Goal: Task Accomplishment & Management: Use online tool/utility

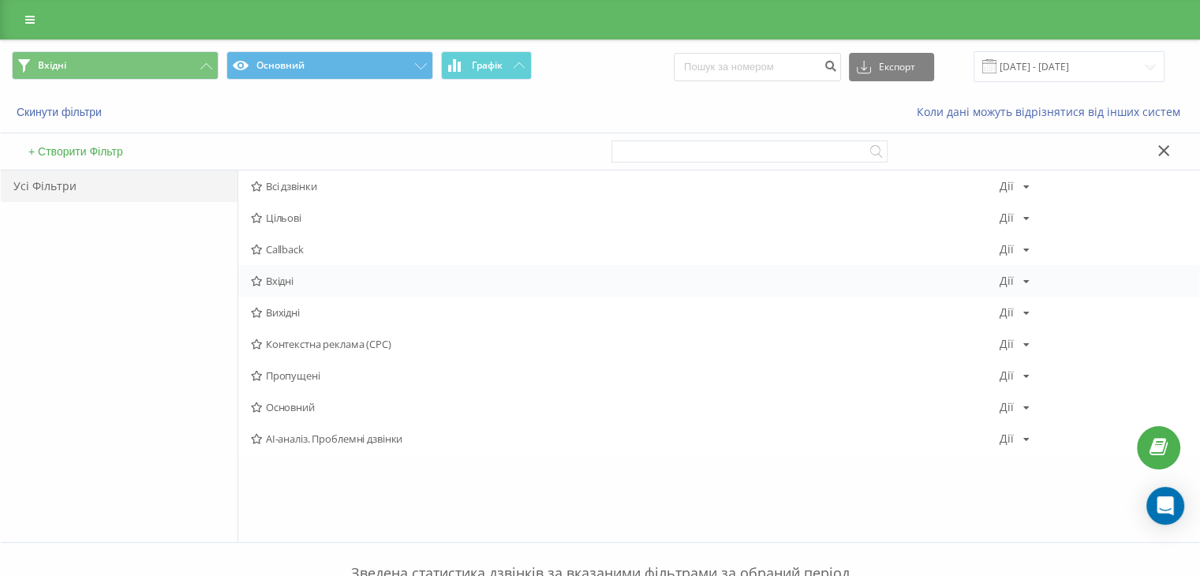
click at [309, 285] on span "Вхідні" at bounding box center [625, 280] width 749 height 11
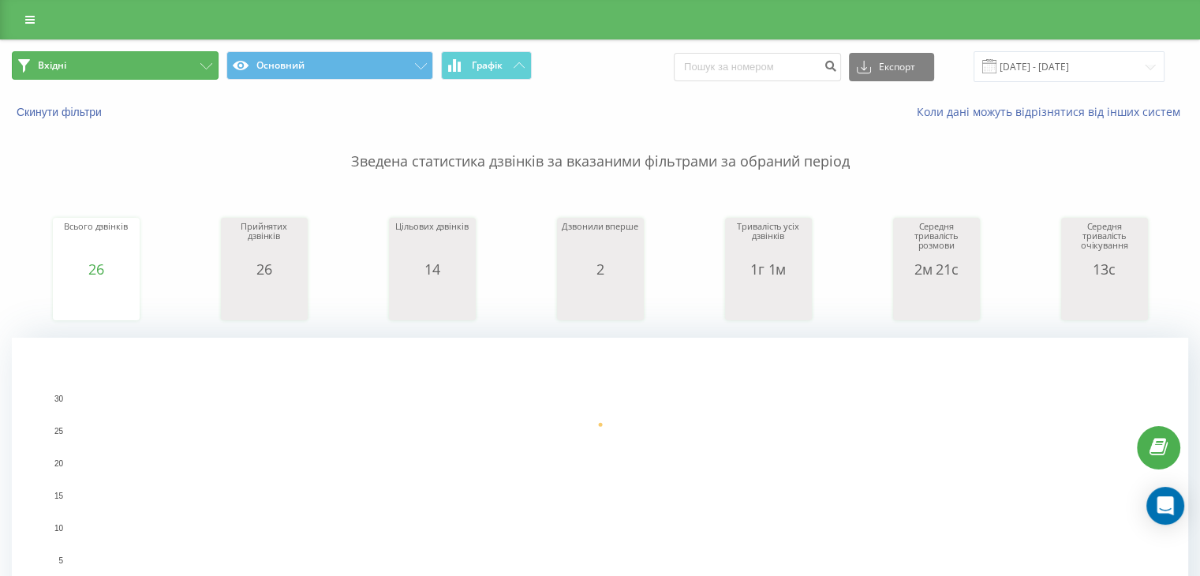
click at [112, 65] on button "Вхідні" at bounding box center [115, 65] width 207 height 28
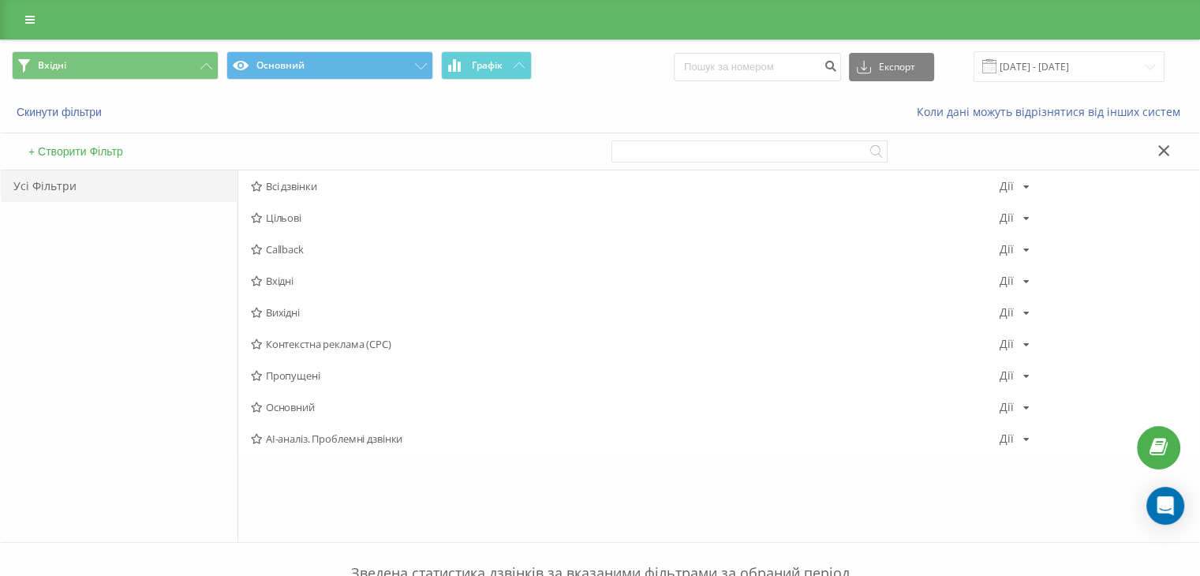
drag, startPoint x: 286, startPoint y: 311, endPoint x: 258, endPoint y: 13, distance: 298.8
click at [286, 312] on span "Вихідні" at bounding box center [625, 312] width 749 height 11
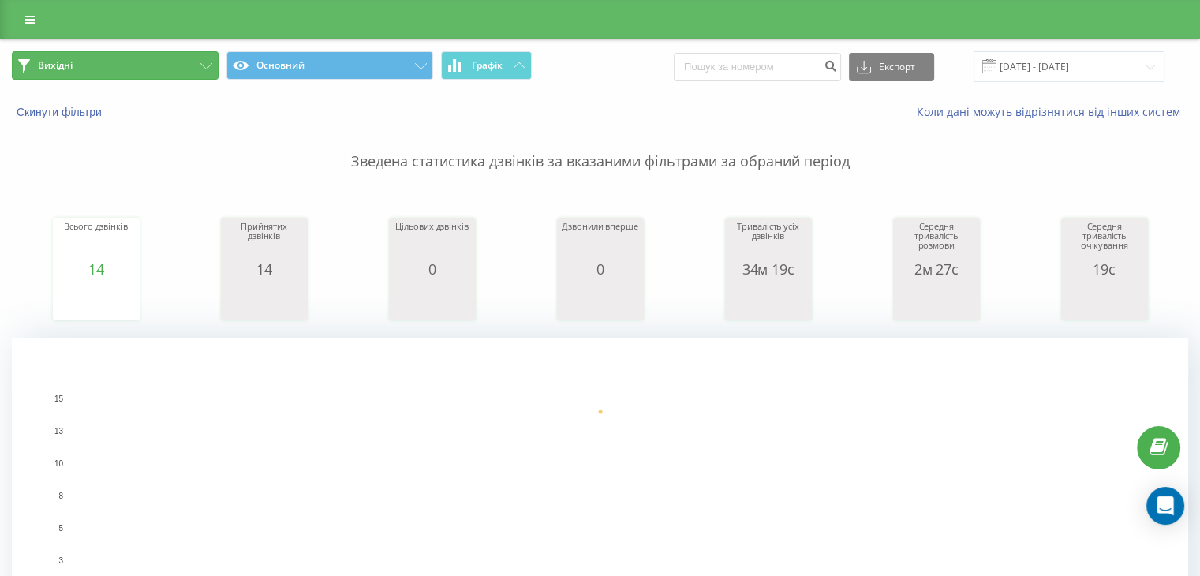
click at [165, 71] on button "Вихідні" at bounding box center [115, 65] width 207 height 28
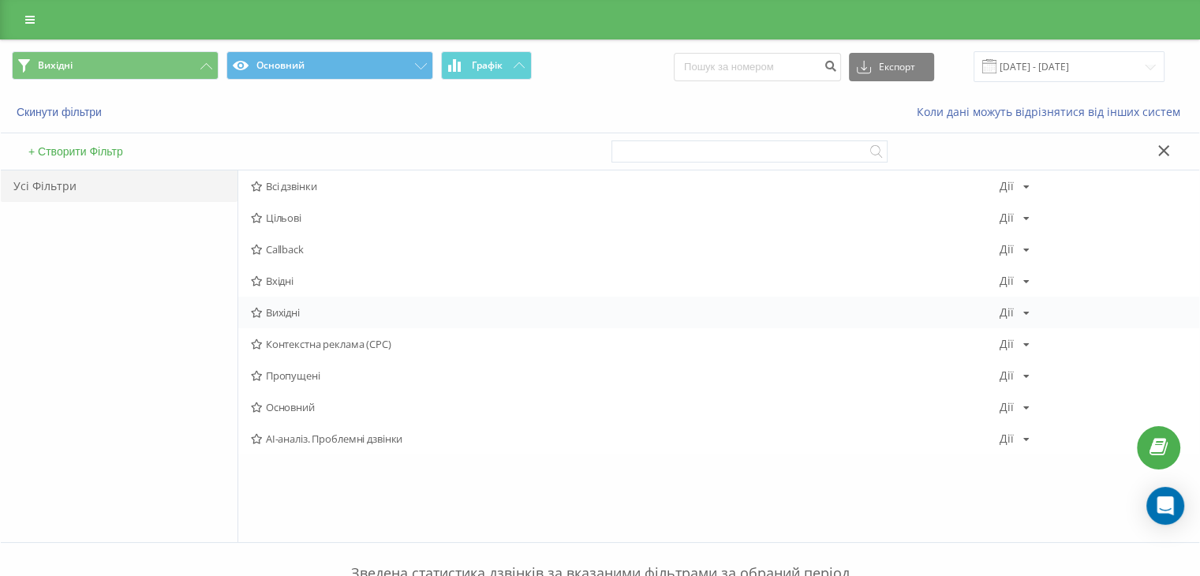
click at [300, 313] on span "Вихідні" at bounding box center [625, 312] width 749 height 11
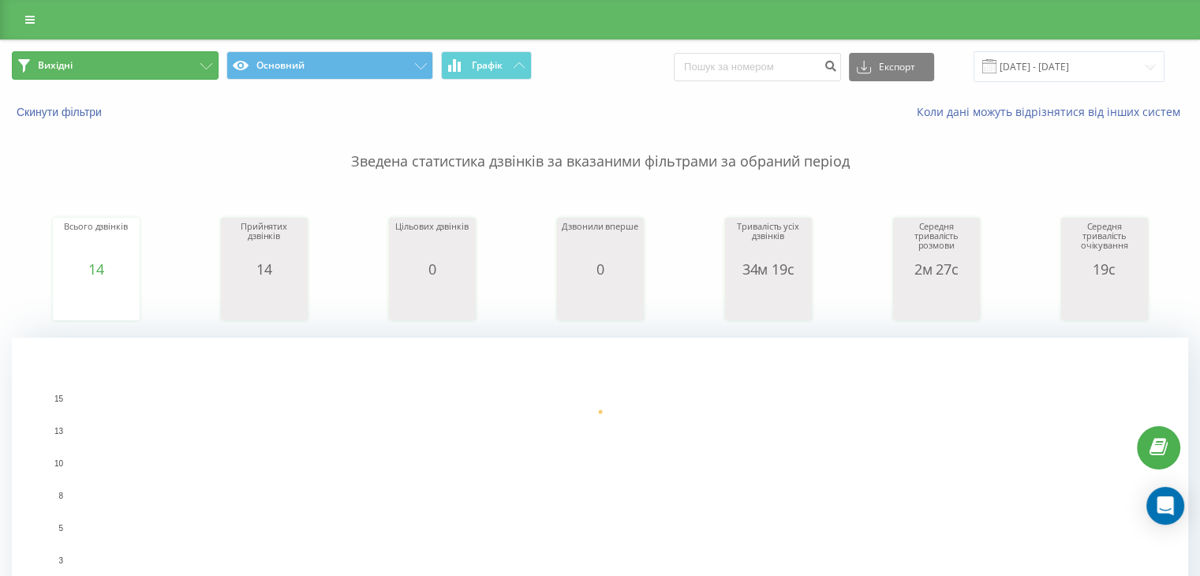
click at [139, 52] on button "Вихідні" at bounding box center [115, 65] width 207 height 28
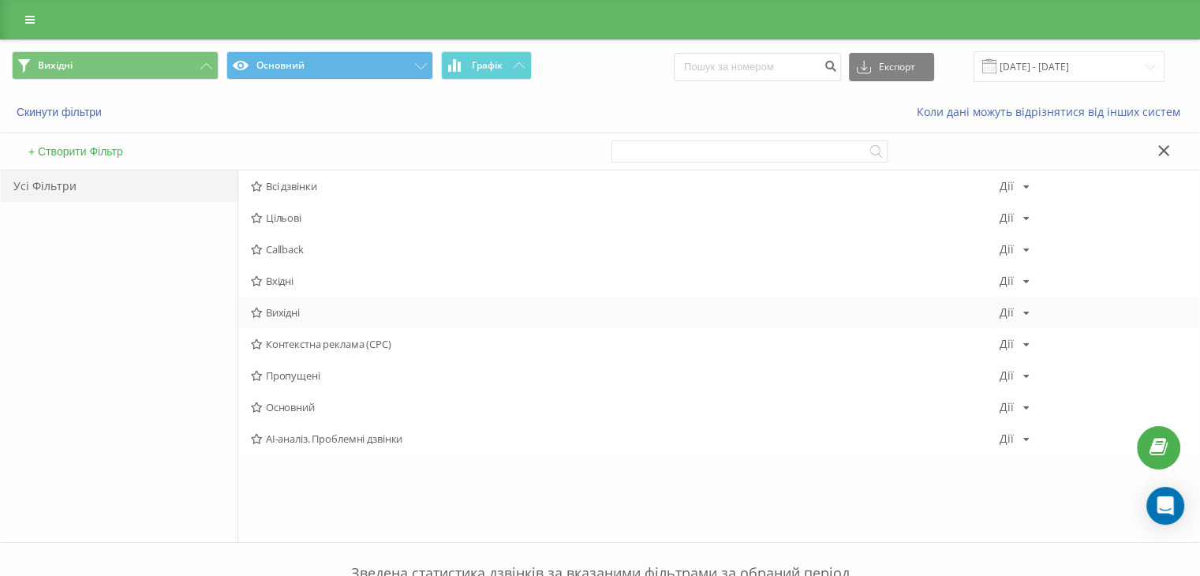
click at [297, 326] on div "Вихідні [PERSON_NAME] Копіювати Видалити За замовчуванням Поділитися" at bounding box center [718, 313] width 961 height 32
click at [296, 316] on span "Вихідні" at bounding box center [625, 312] width 749 height 11
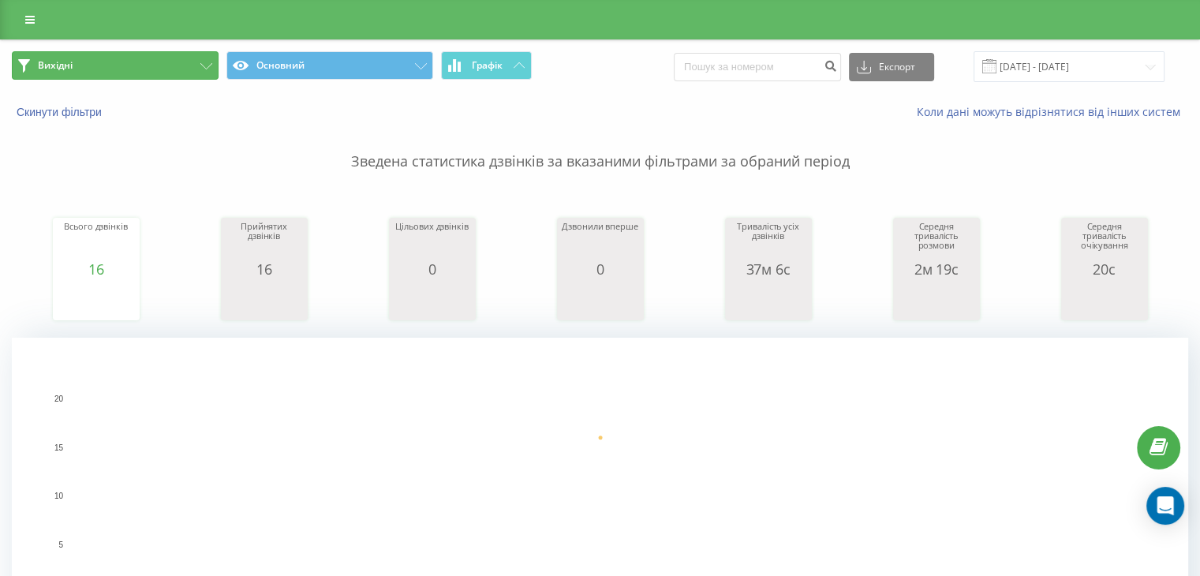
click at [163, 68] on button "Вихідні" at bounding box center [115, 65] width 207 height 28
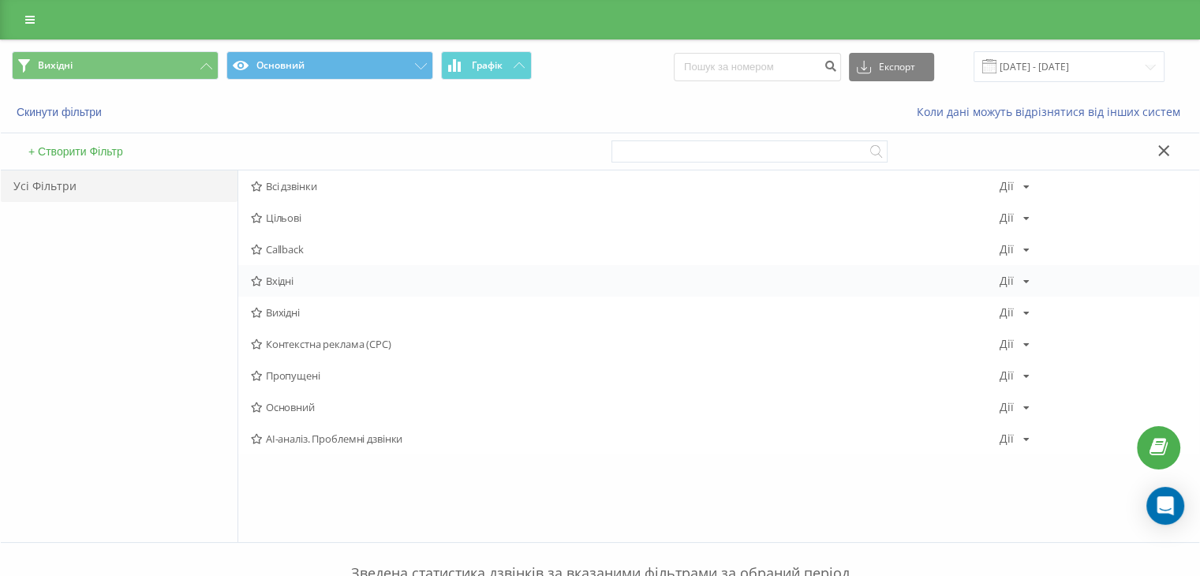
click at [292, 270] on div "Вхідні Дії Редагувати Копіювати Видалити За замовчуванням Поділитися" at bounding box center [718, 281] width 961 height 32
click at [291, 281] on span "Вхідні" at bounding box center [625, 280] width 749 height 11
